Goal: Ask a question: Seek information or help from site administrators or community

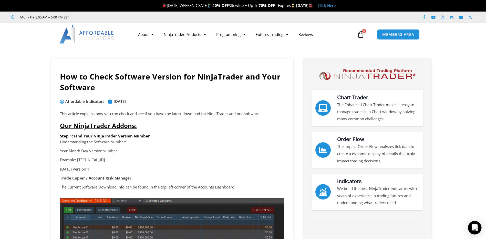
click at [472, 231] on div "Open Intercom Messenger" at bounding box center [475, 228] width 14 height 14
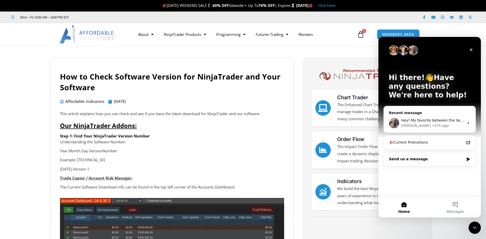
click at [402, 160] on div "Send us a message" at bounding box center [426, 158] width 75 height 5
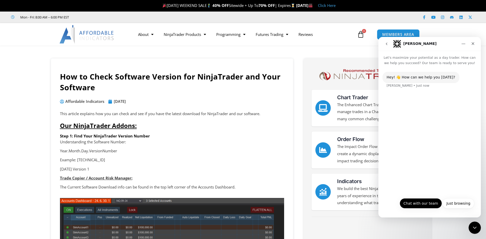
click at [410, 203] on button "Chat with our team" at bounding box center [421, 203] width 42 height 10
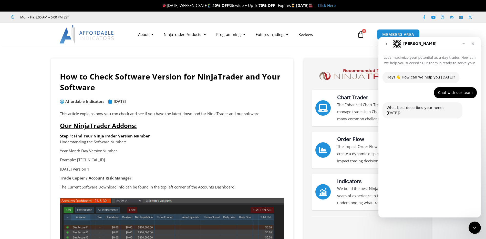
click at [411, 193] on button "Technical Support" at bounding box center [415, 191] width 39 height 10
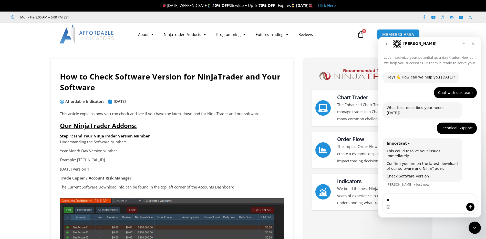
type textarea "***"
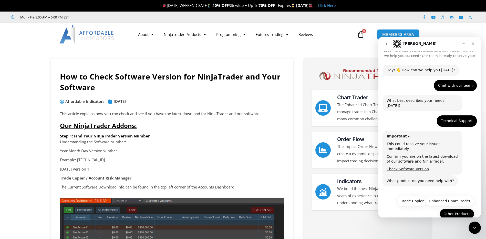
click at [461, 209] on button "Other Products" at bounding box center [457, 214] width 35 height 10
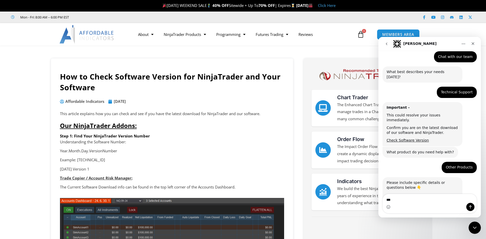
scroll to position [51, 0]
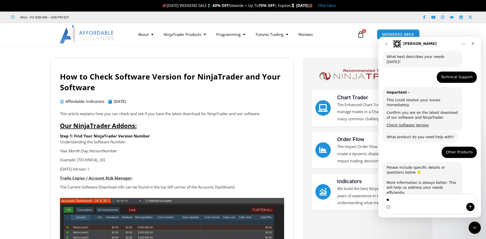
type textarea "*"
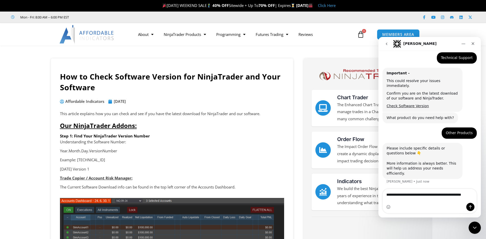
scroll to position [75, 0]
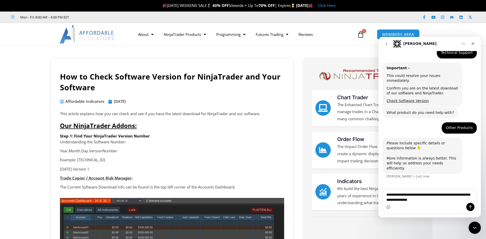
type textarea "**********"
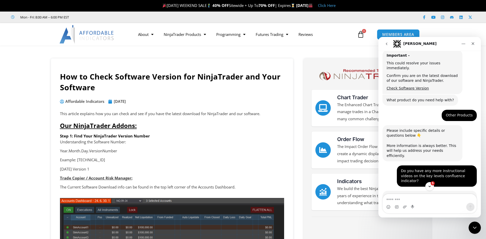
scroll to position [1, 0]
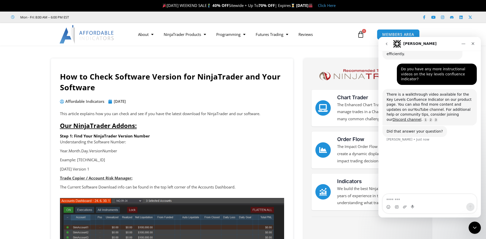
click at [414, 107] on link "YouTube channel" at bounding box center [429, 109] width 30 height 4
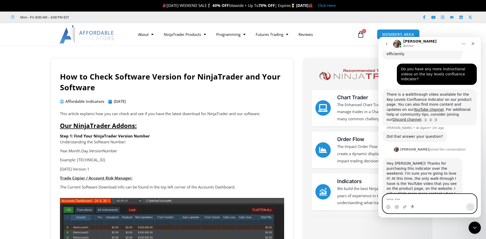
click at [394, 199] on textarea "Message…" at bounding box center [430, 198] width 94 height 9
type textarea "**********"
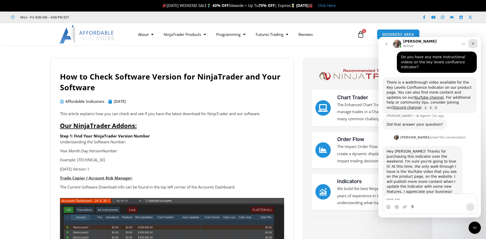
click at [474, 46] on div "Close" at bounding box center [472, 43] width 9 height 9
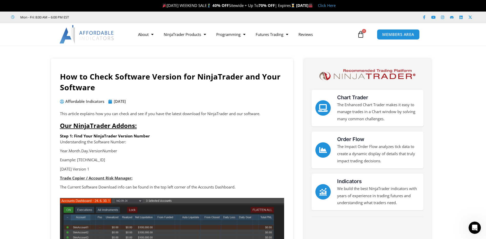
scroll to position [196, 0]
click at [474, 231] on div "Open Intercom Messenger" at bounding box center [474, 226] width 17 height 17
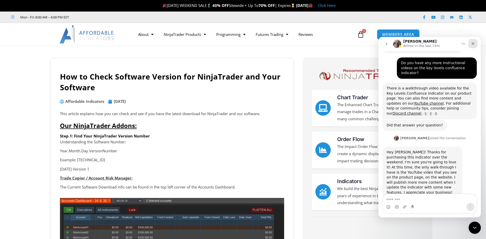
click at [474, 44] on icon "Close" at bounding box center [473, 43] width 3 height 3
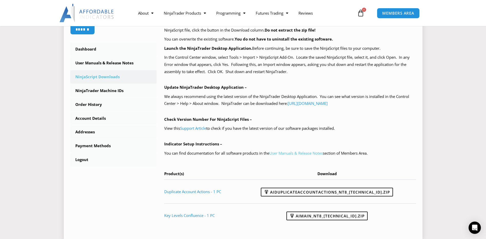
click at [296, 155] on link "User Manuals & Release Notes" at bounding box center [296, 152] width 54 height 5
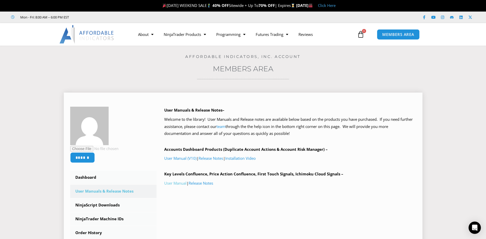
click at [182, 183] on link "User Manual" at bounding box center [175, 182] width 22 height 5
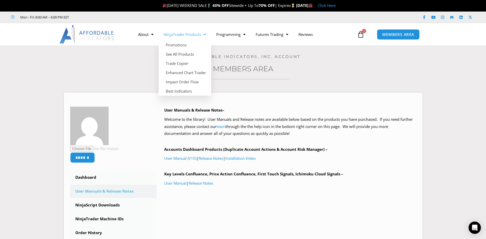
click at [188, 35] on link "NinjaTrader Products" at bounding box center [185, 34] width 53 height 12
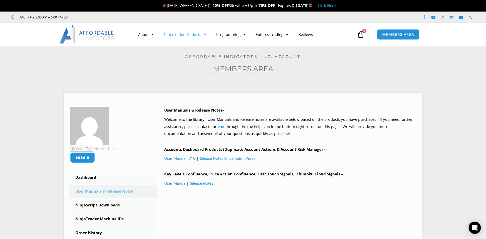
click at [188, 35] on link "NinjaTrader Products" at bounding box center [185, 34] width 53 height 12
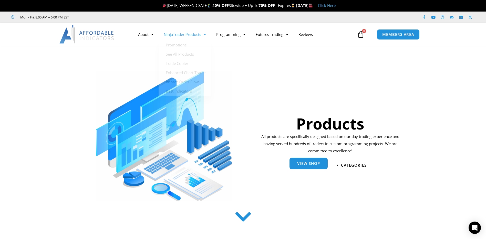
click at [306, 163] on span "View Shop" at bounding box center [308, 163] width 23 height 4
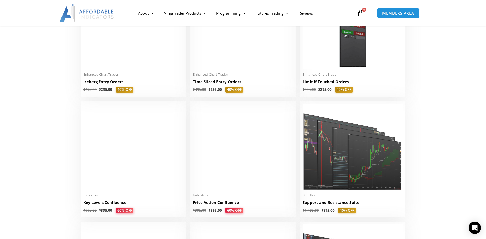
scroll to position [666, 0]
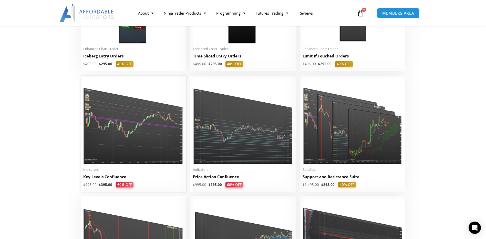
click at [158, 156] on img at bounding box center [133, 121] width 100 height 86
